Goal: Task Accomplishment & Management: Use online tool/utility

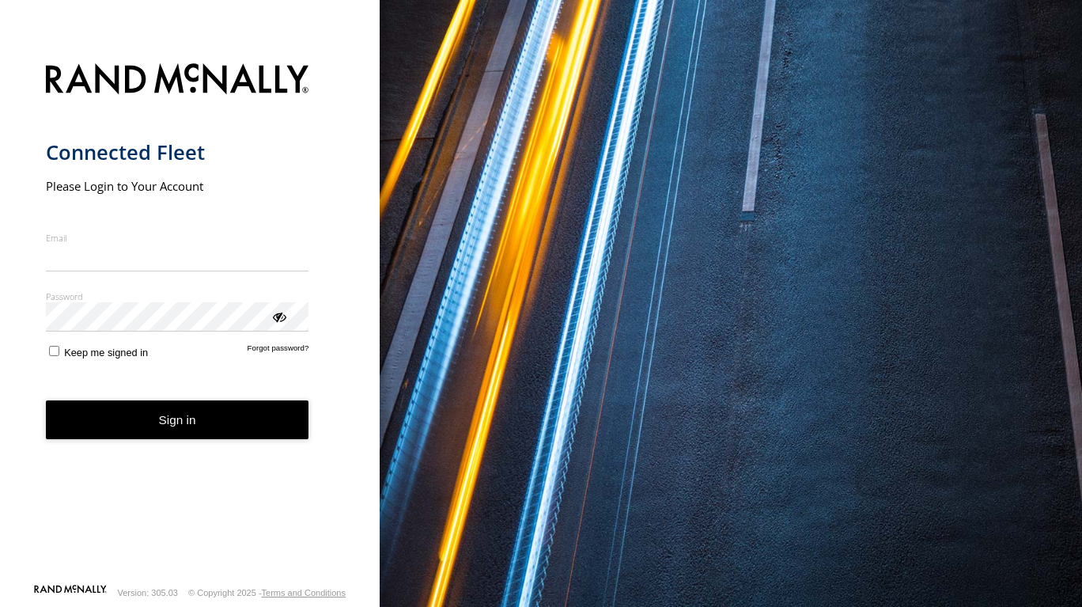
type input "**********"
click at [146, 431] on button "Sign in" at bounding box center [177, 419] width 263 height 39
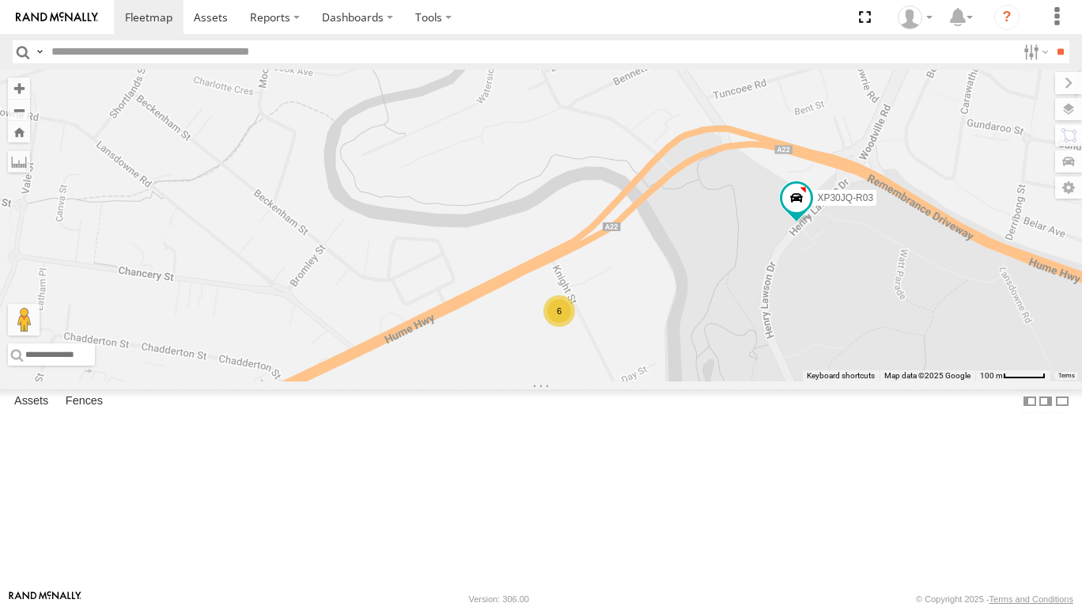
click at [800, 212] on span at bounding box center [796, 198] width 28 height 28
